Goal: Task Accomplishment & Management: Use online tool/utility

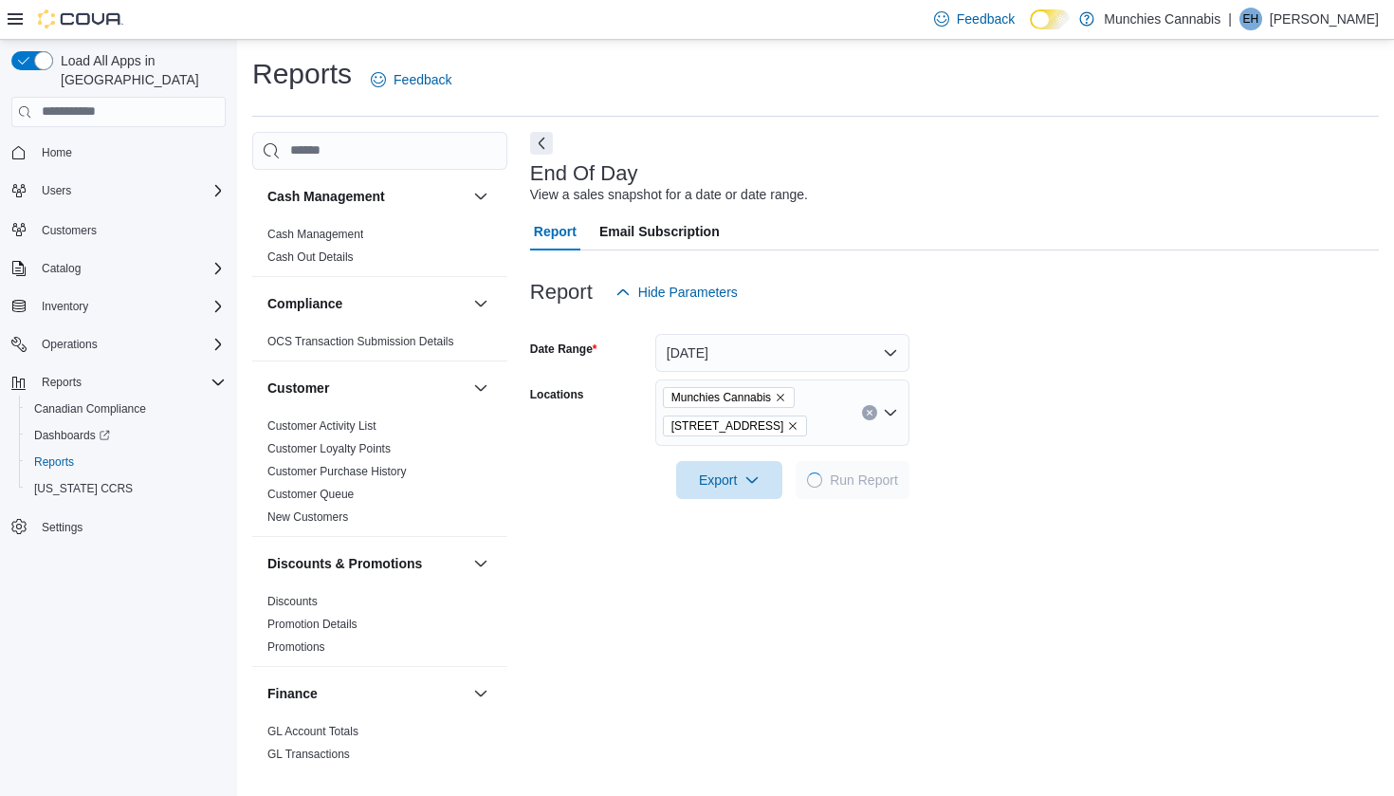
scroll to position [43, 0]
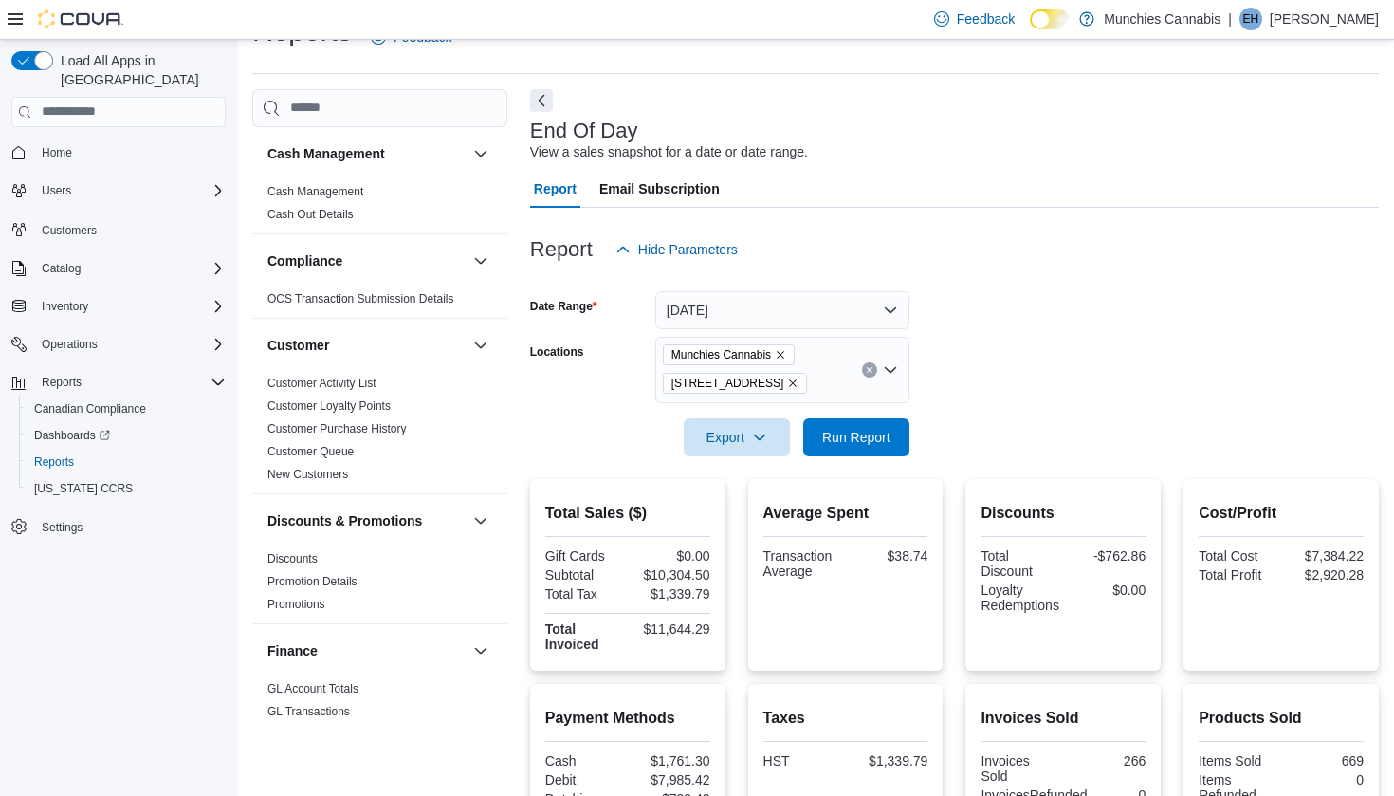
click at [895, 312] on button "[DATE]" at bounding box center [782, 310] width 254 height 38
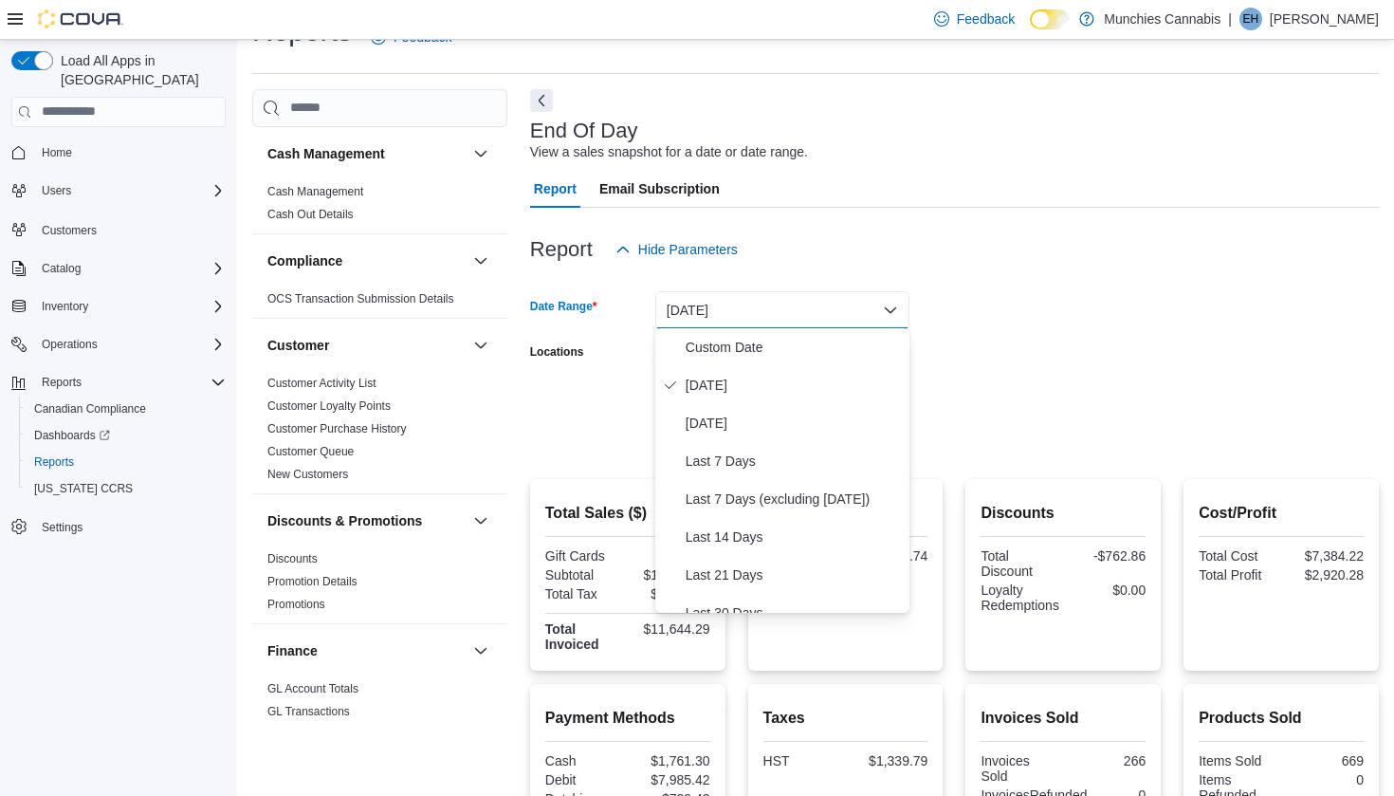
scroll to position [285, 0]
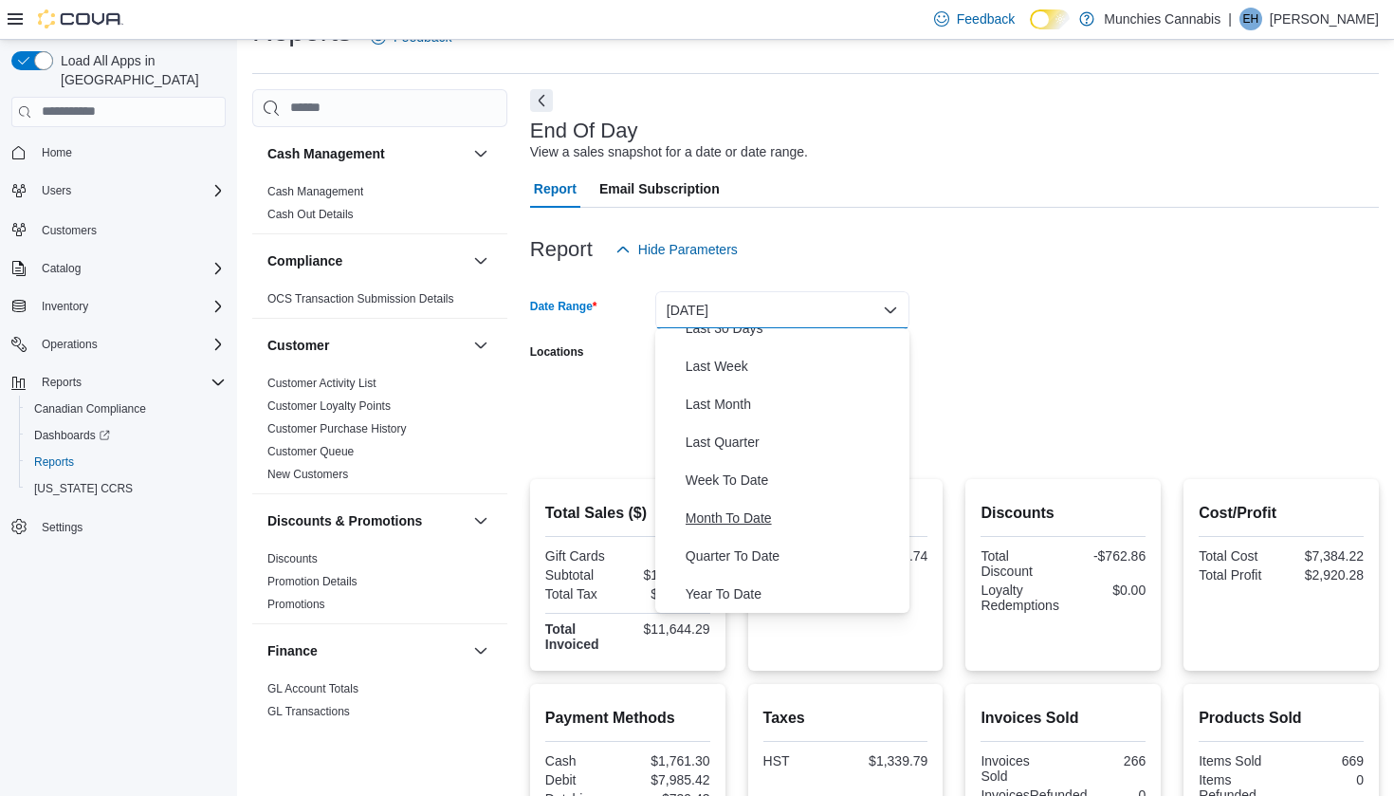
click at [747, 512] on span "Month To Date" at bounding box center [794, 517] width 216 height 23
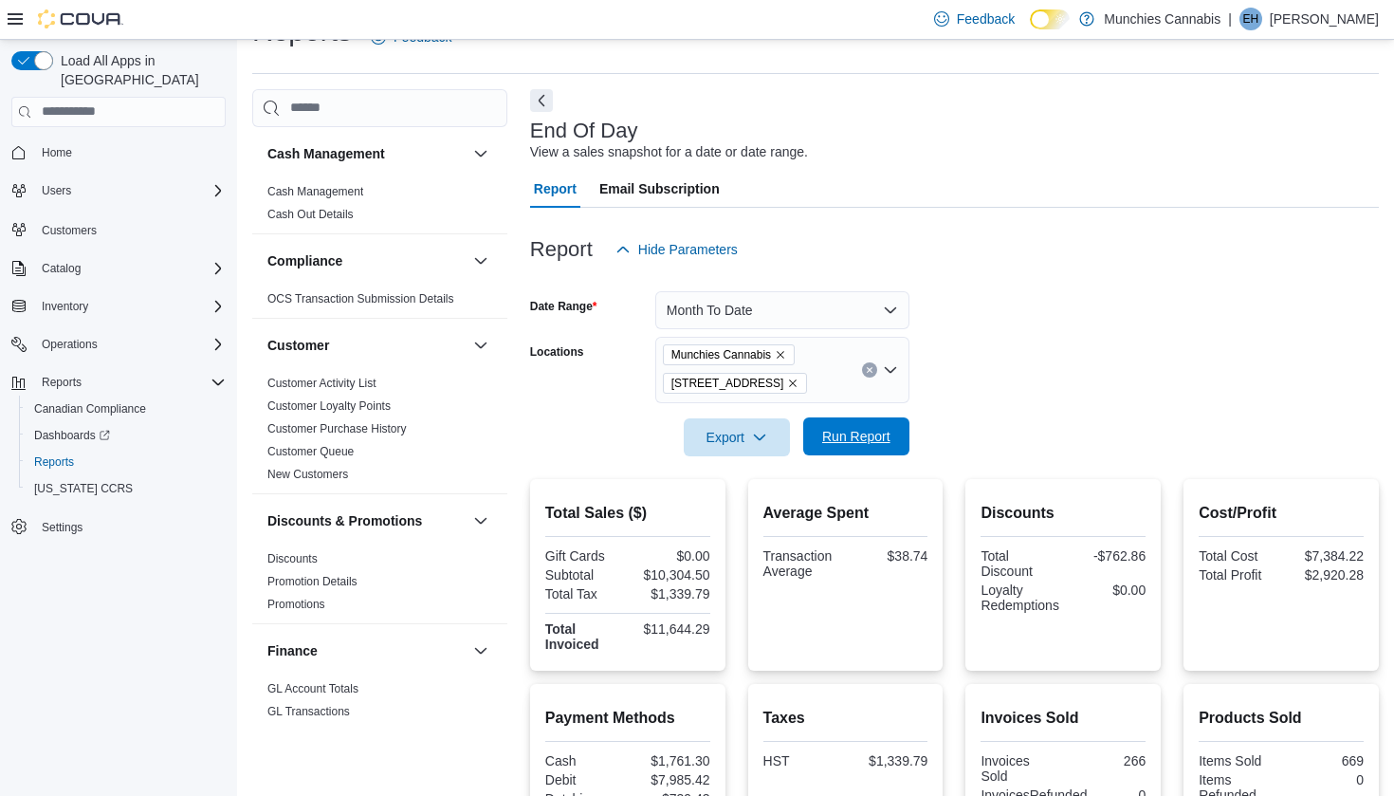
click at [862, 434] on span "Run Report" at bounding box center [856, 436] width 68 height 19
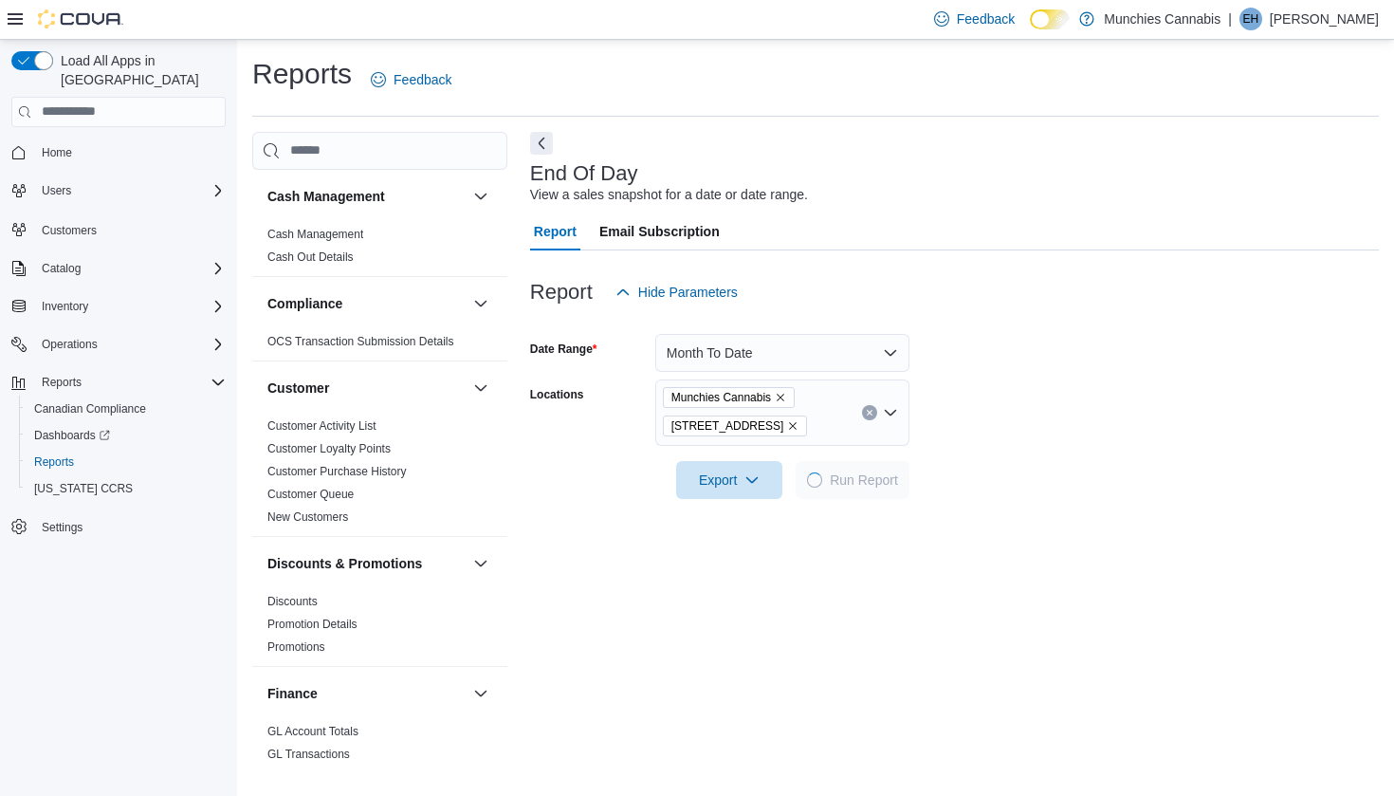
scroll to position [43, 0]
